Goal: Find specific page/section: Find specific page/section

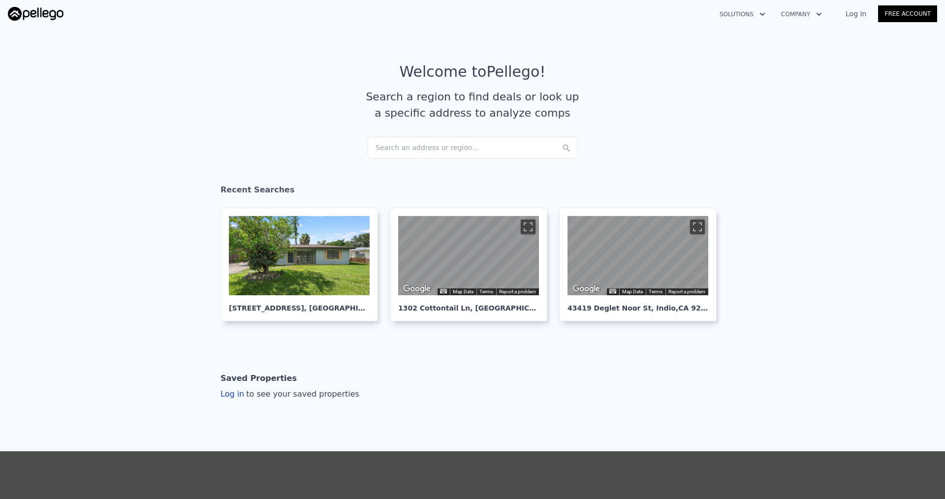
click at [402, 144] on div "Search an address or region..." at bounding box center [472, 148] width 211 height 22
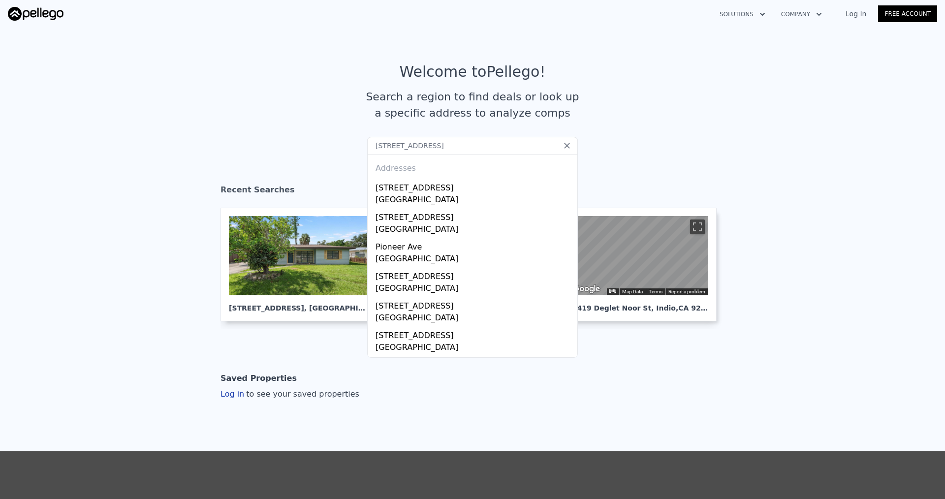
click at [433, 145] on input "[STREET_ADDRESS]" at bounding box center [472, 146] width 211 height 18
click at [457, 146] on input "[STREET_ADDRESS]" at bounding box center [472, 146] width 211 height 18
drag, startPoint x: 423, startPoint y: 149, endPoint x: 540, endPoint y: 151, distance: 117.6
click at [457, 151] on input "[STREET_ADDRESS]" at bounding box center [472, 146] width 211 height 18
click at [446, 147] on input "[STREET_ADDRESS]" at bounding box center [472, 146] width 211 height 18
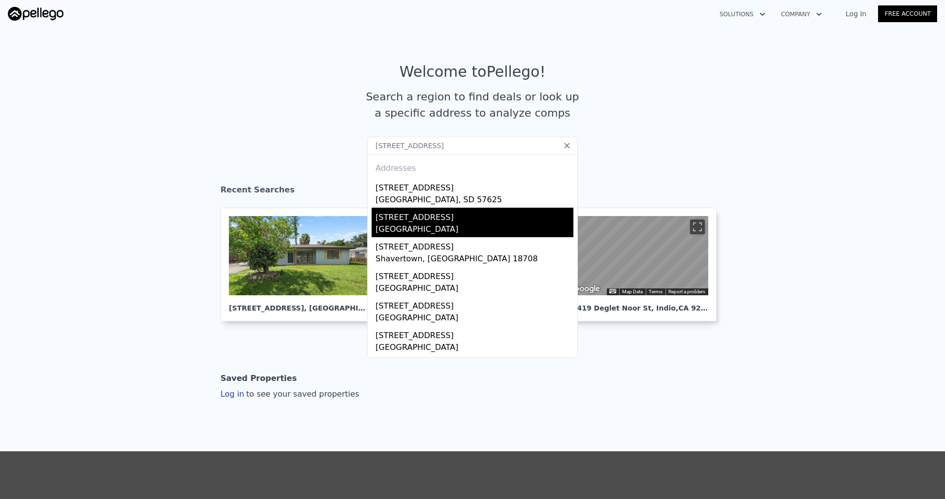
type input "[STREET_ADDRESS]"
click at [432, 229] on div "[GEOGRAPHIC_DATA]" at bounding box center [474, 230] width 198 height 14
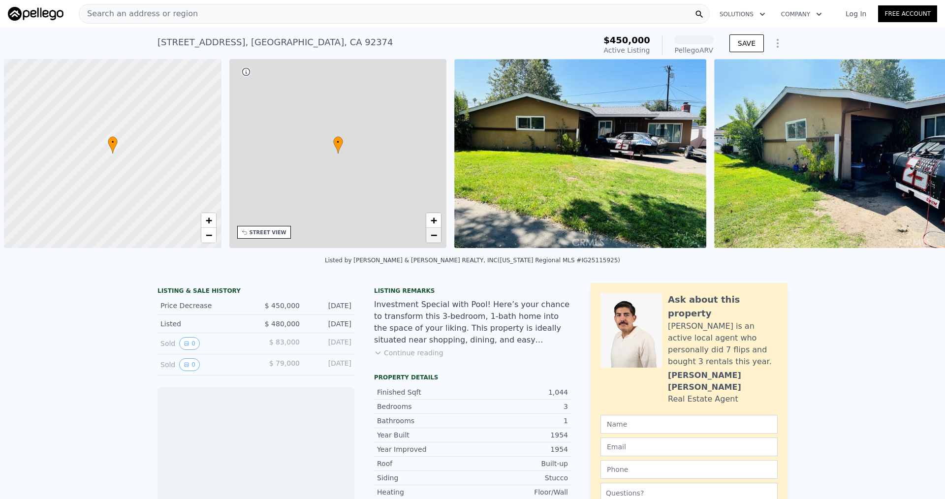
scroll to position [0, 4]
